Goal: Information Seeking & Learning: Learn about a topic

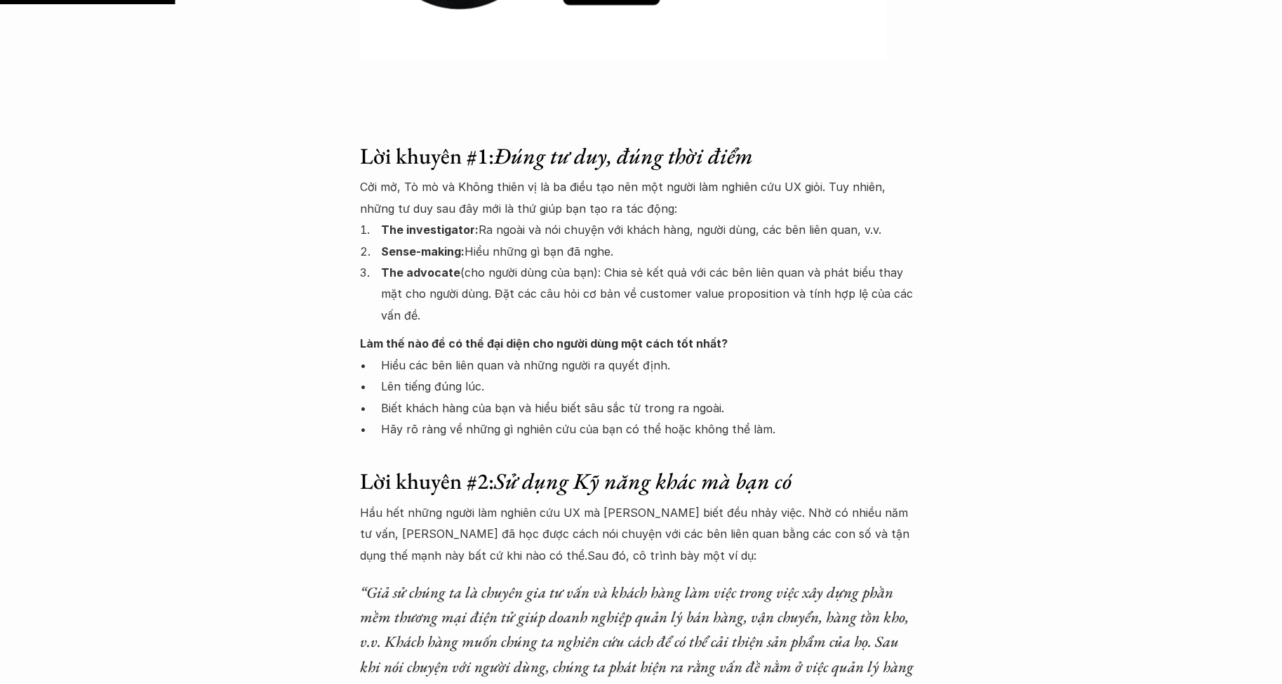
scroll to position [1237, 0]
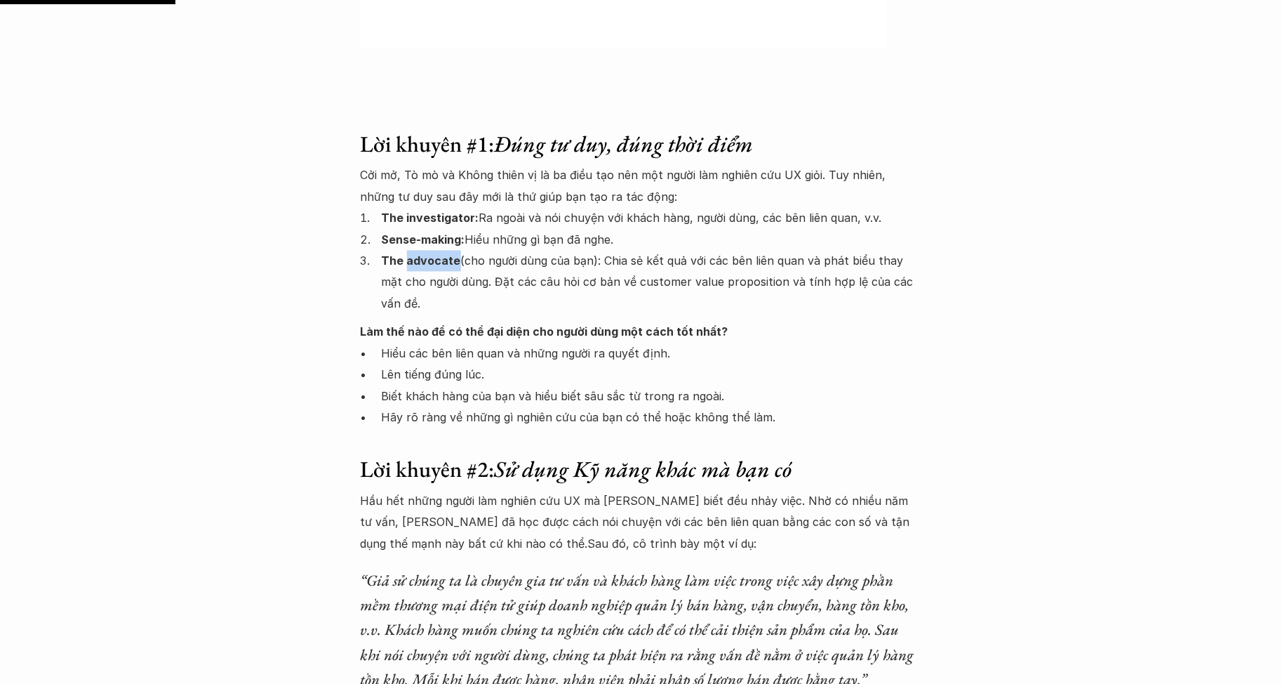
drag, startPoint x: 405, startPoint y: 259, endPoint x: 450, endPoint y: 265, distance: 45.4
click at [454, 265] on strong "The advocate" at bounding box center [421, 261] width 79 height 14
click at [424, 283] on img at bounding box center [423, 283] width 17 height 17
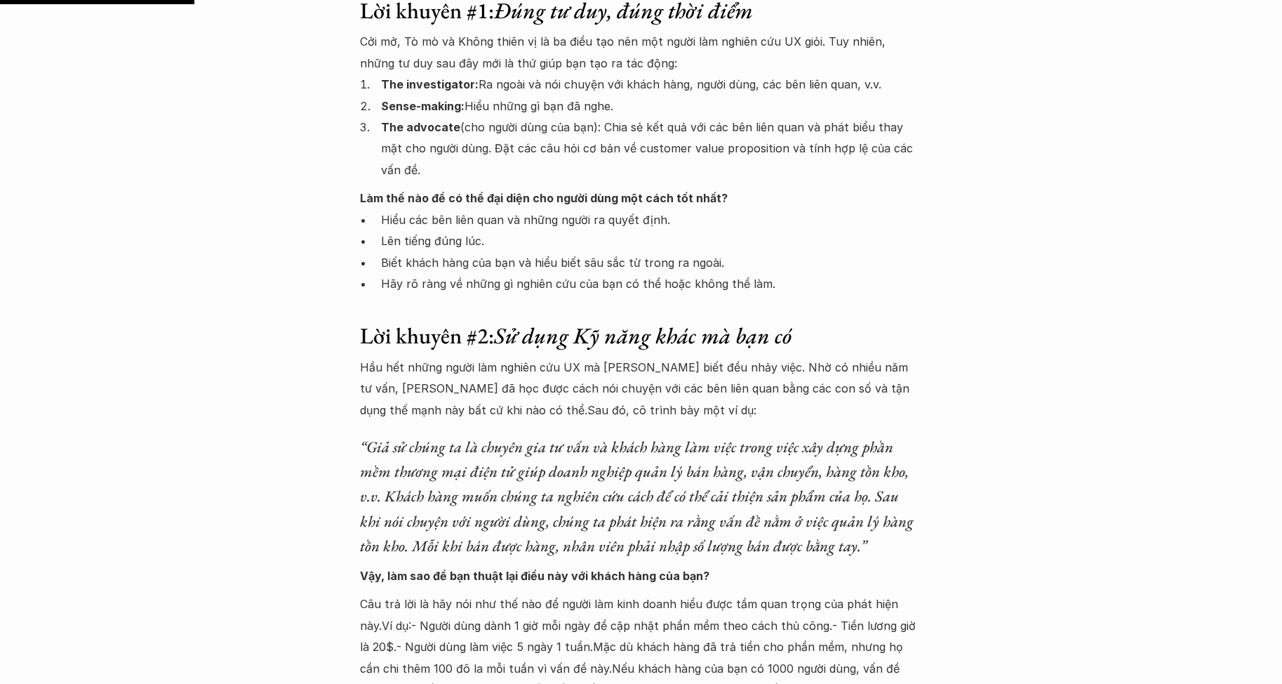
scroll to position [1370, 0]
drag, startPoint x: 697, startPoint y: 153, endPoint x: 755, endPoint y: 150, distance: 58.3
click at [755, 150] on p "The advocate (cho người dùng của bạn): [PERSON_NAME] sẻ kết quả với các bên liê…" at bounding box center [652, 149] width 540 height 64
click at [719, 173] on img at bounding box center [718, 172] width 17 height 17
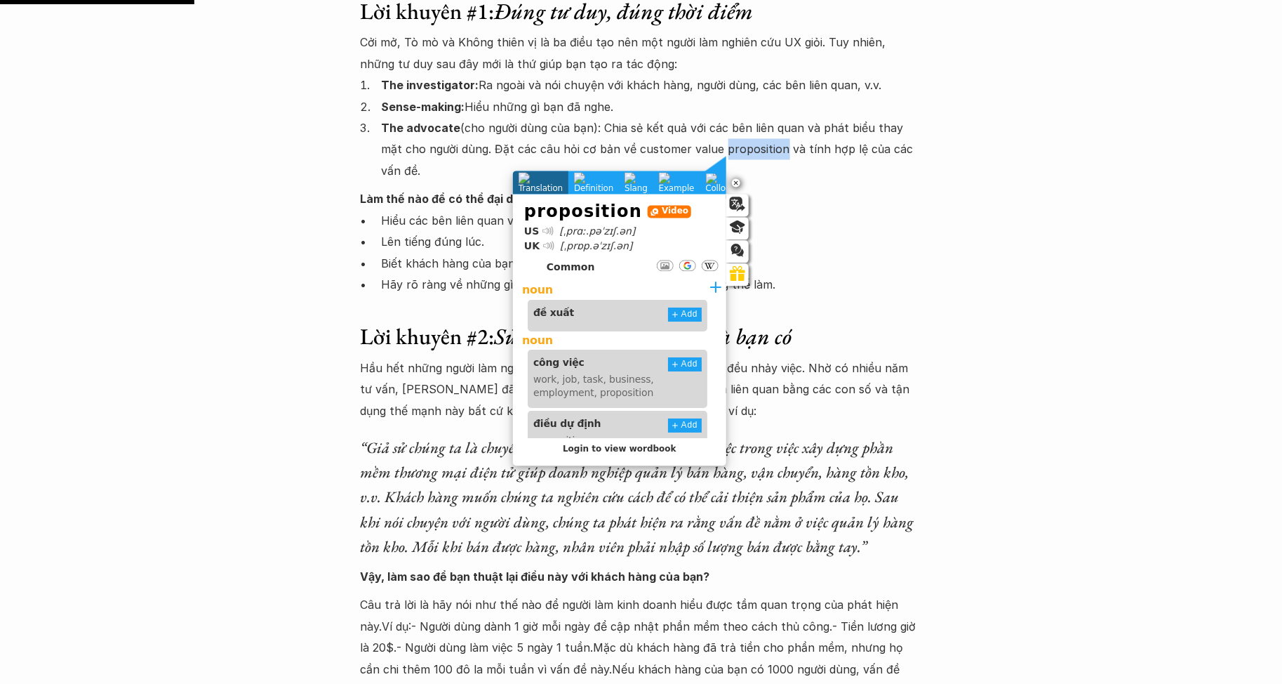
click at [886, 279] on p "Hãy rõ ràng về những gì nghiên cứu của bạn có thể hoặc không thể làm." at bounding box center [652, 284] width 540 height 21
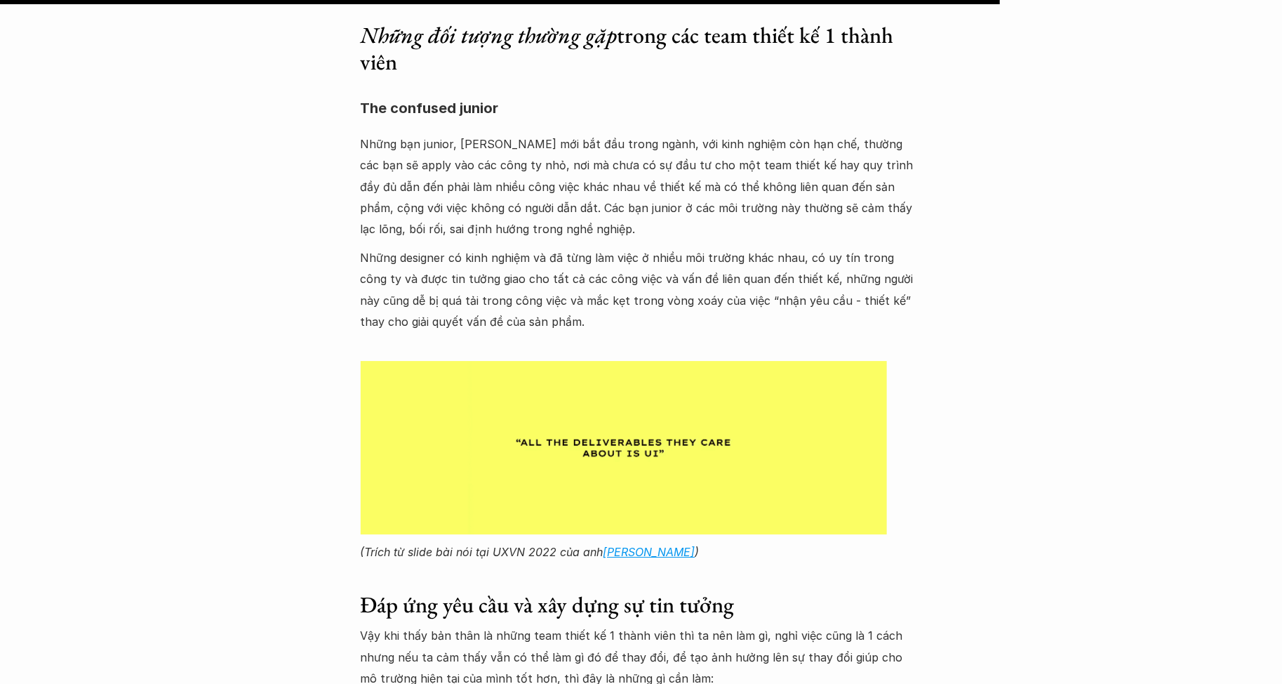
scroll to position [7058, 0]
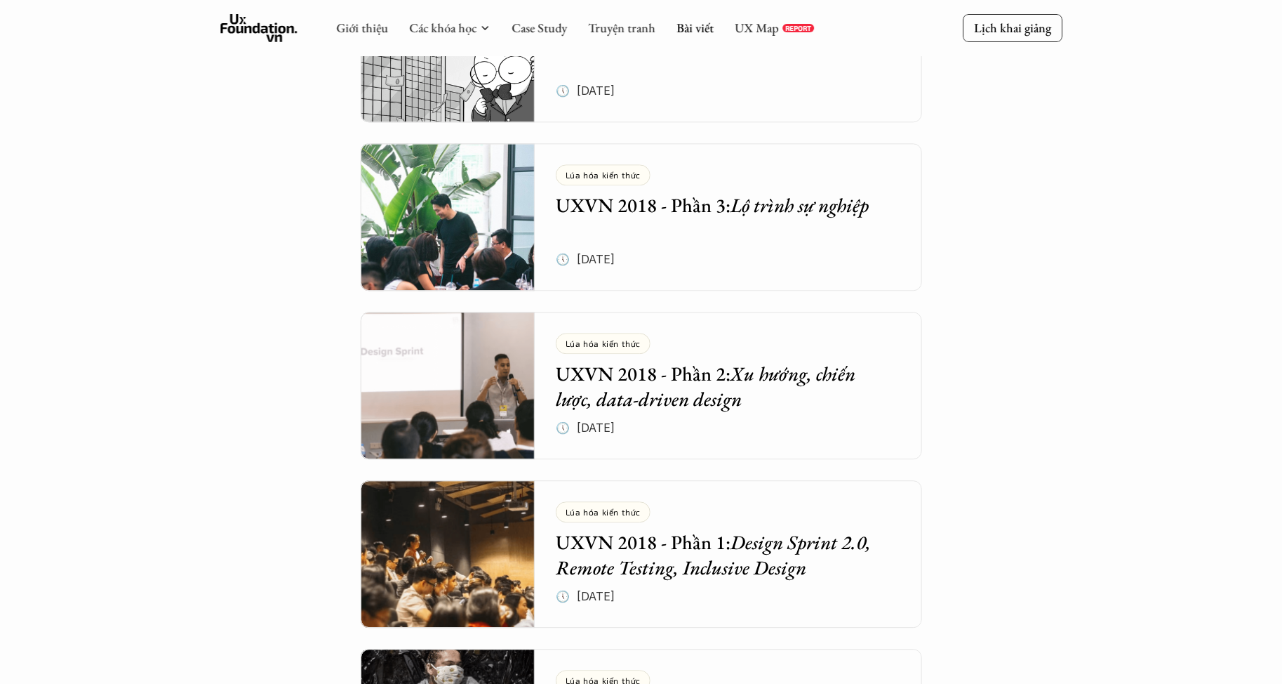
scroll to position [3963, 0]
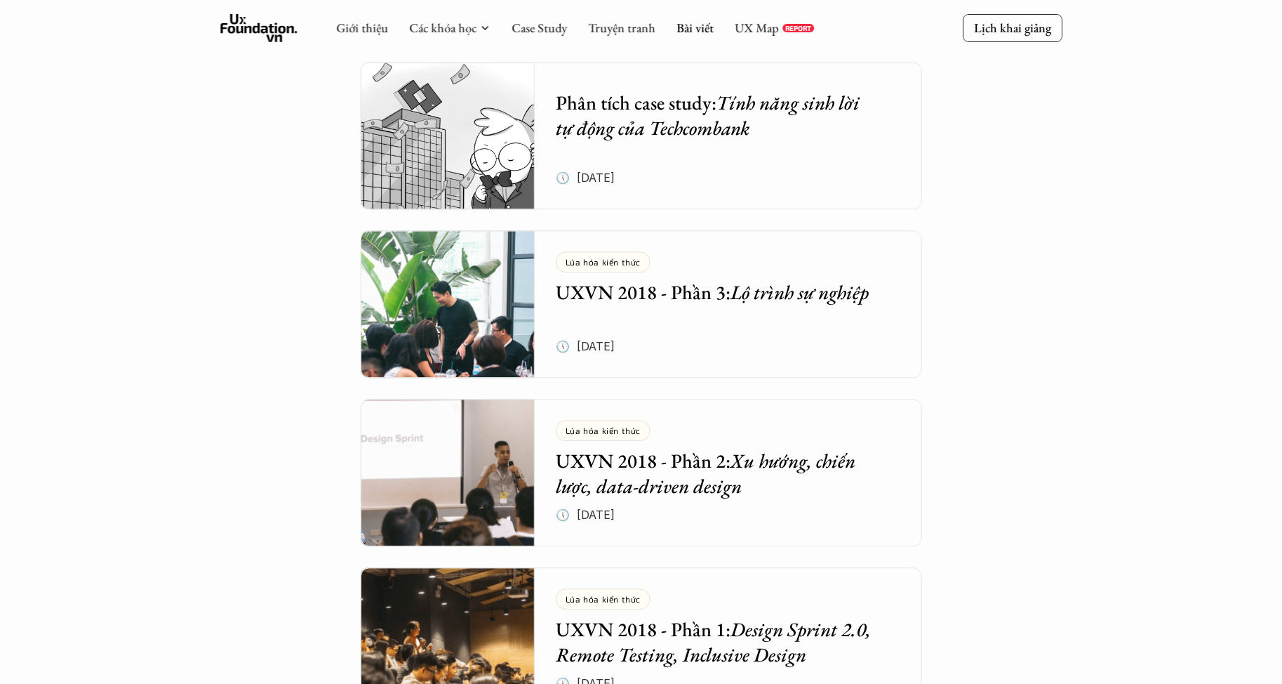
click at [799, 310] on div "Lúa hóa kiến thức UXVN 2018 - Phần 3: Lộ trình sự nghiệp 🕔 [DATE]" at bounding box center [739, 303] width 366 height 147
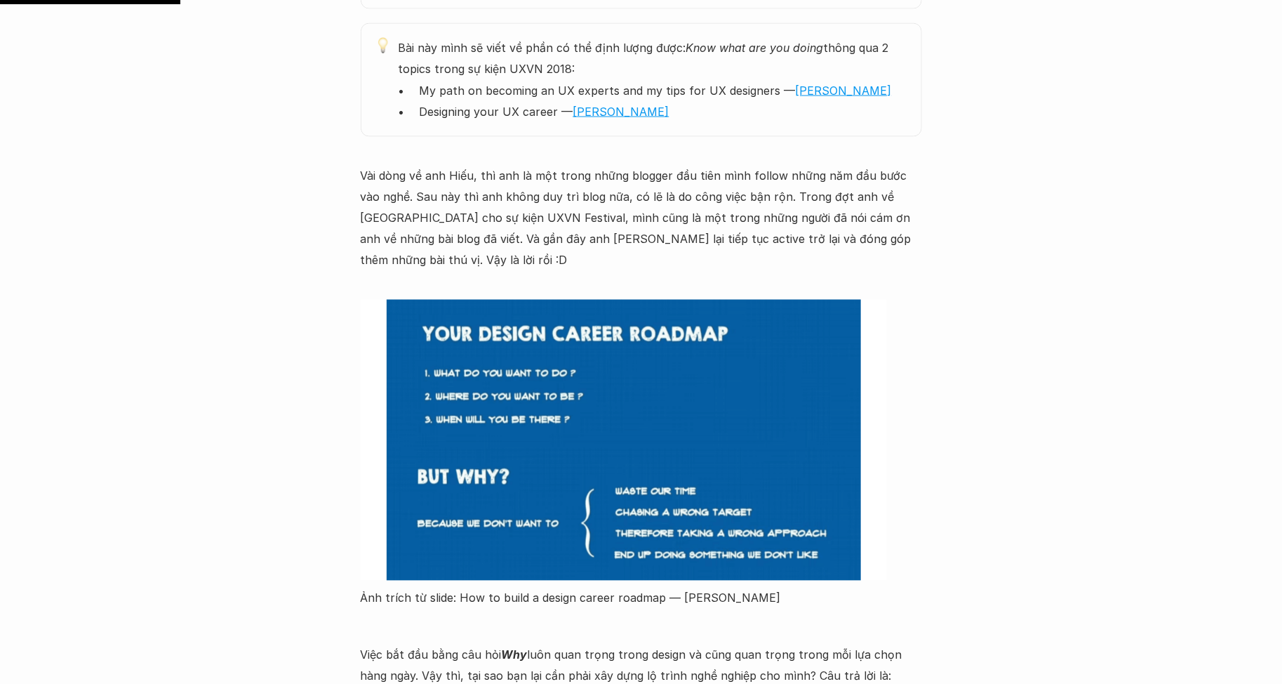
scroll to position [1075, 0]
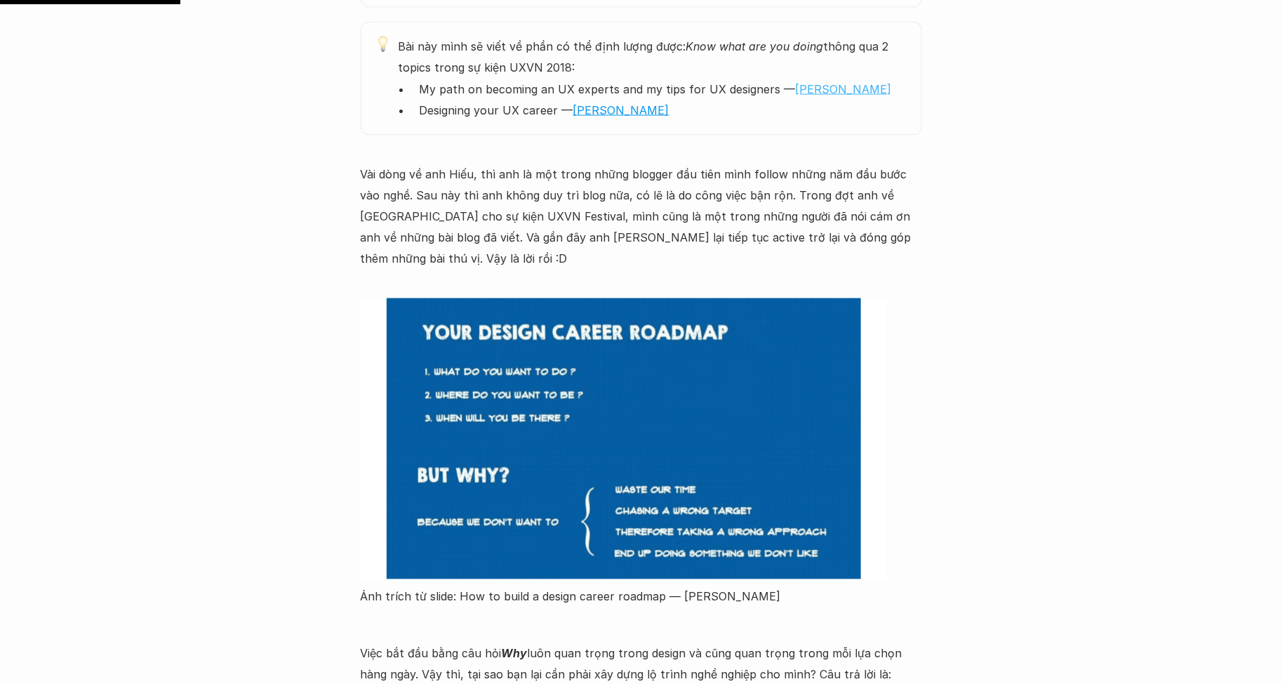
click at [823, 85] on link "[PERSON_NAME]" at bounding box center [844, 89] width 96 height 14
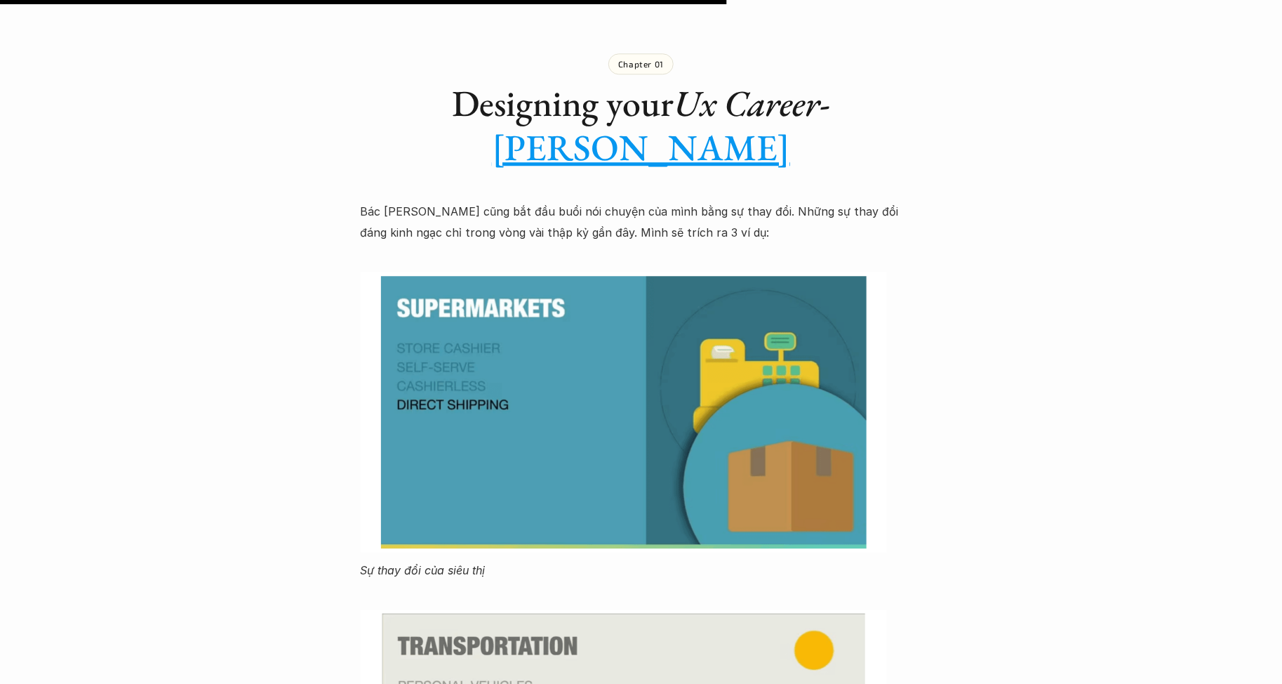
scroll to position [4336, 0]
